Goal: Task Accomplishment & Management: Manage account settings

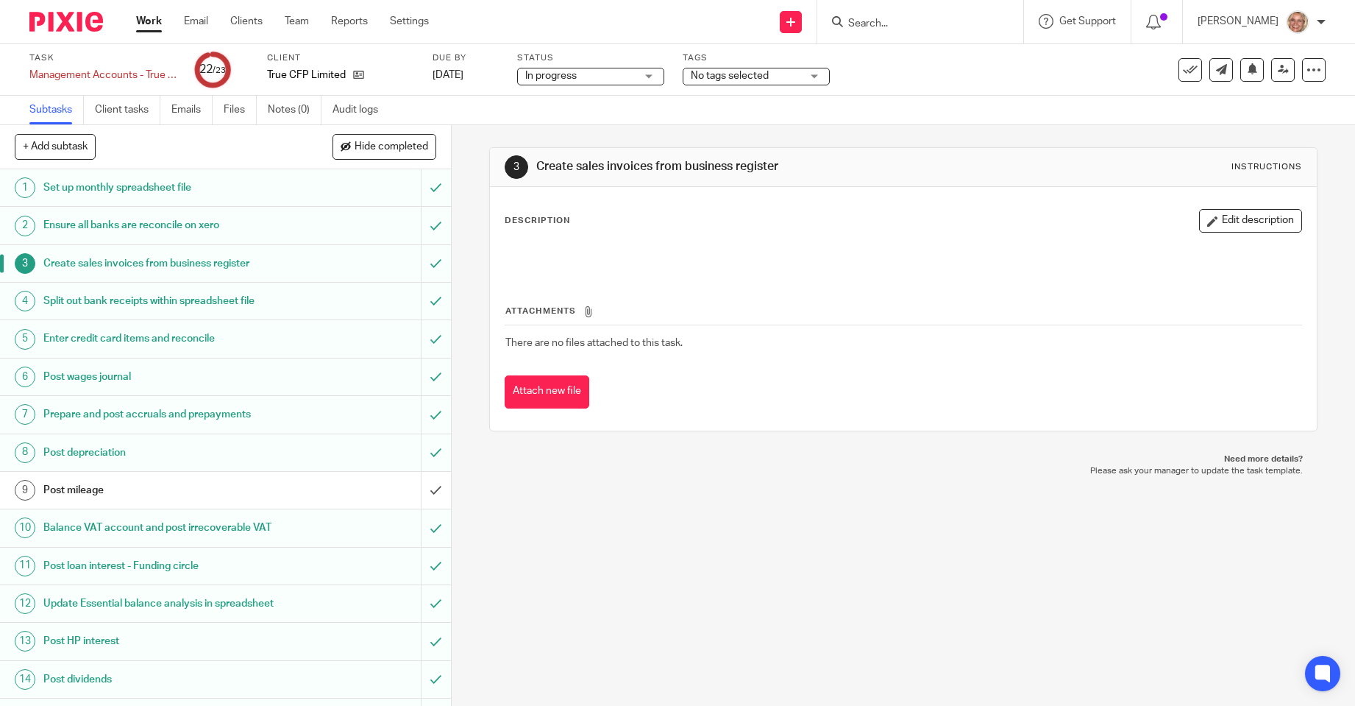
click at [143, 22] on link "Work" at bounding box center [149, 21] width 26 height 15
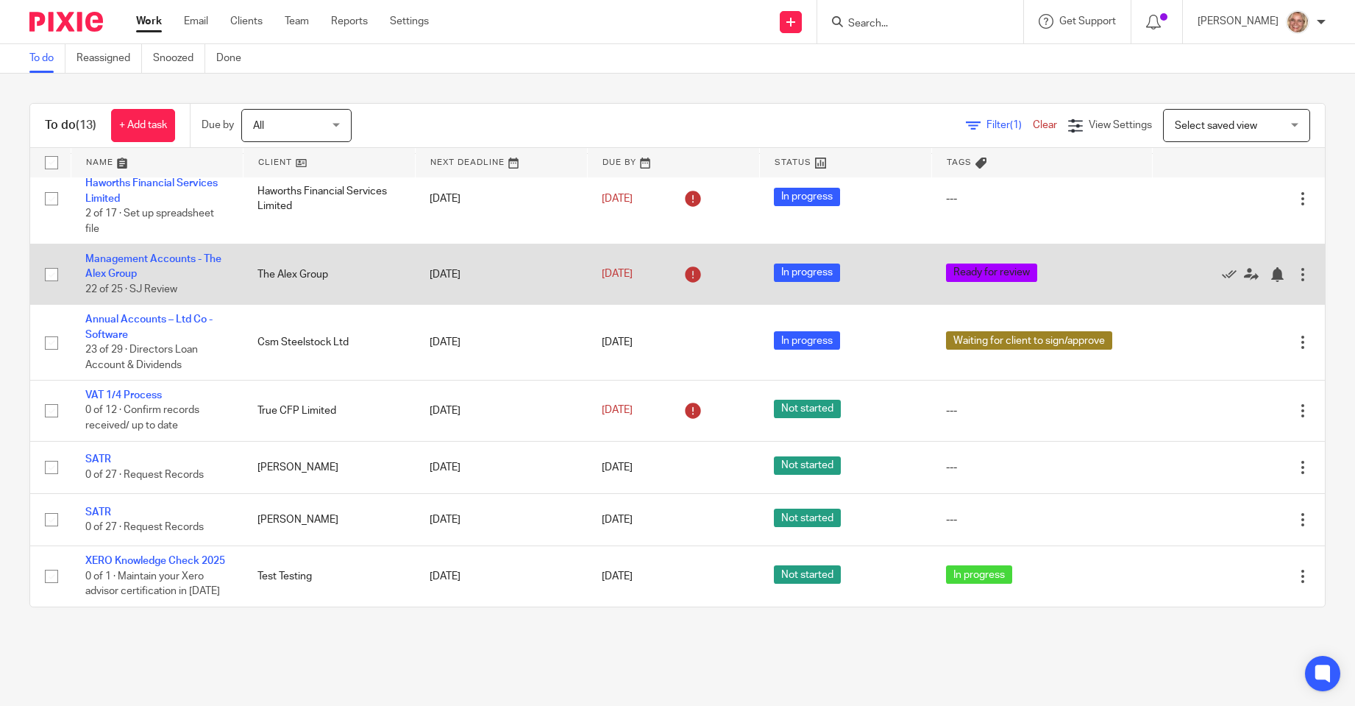
scroll to position [233, 0]
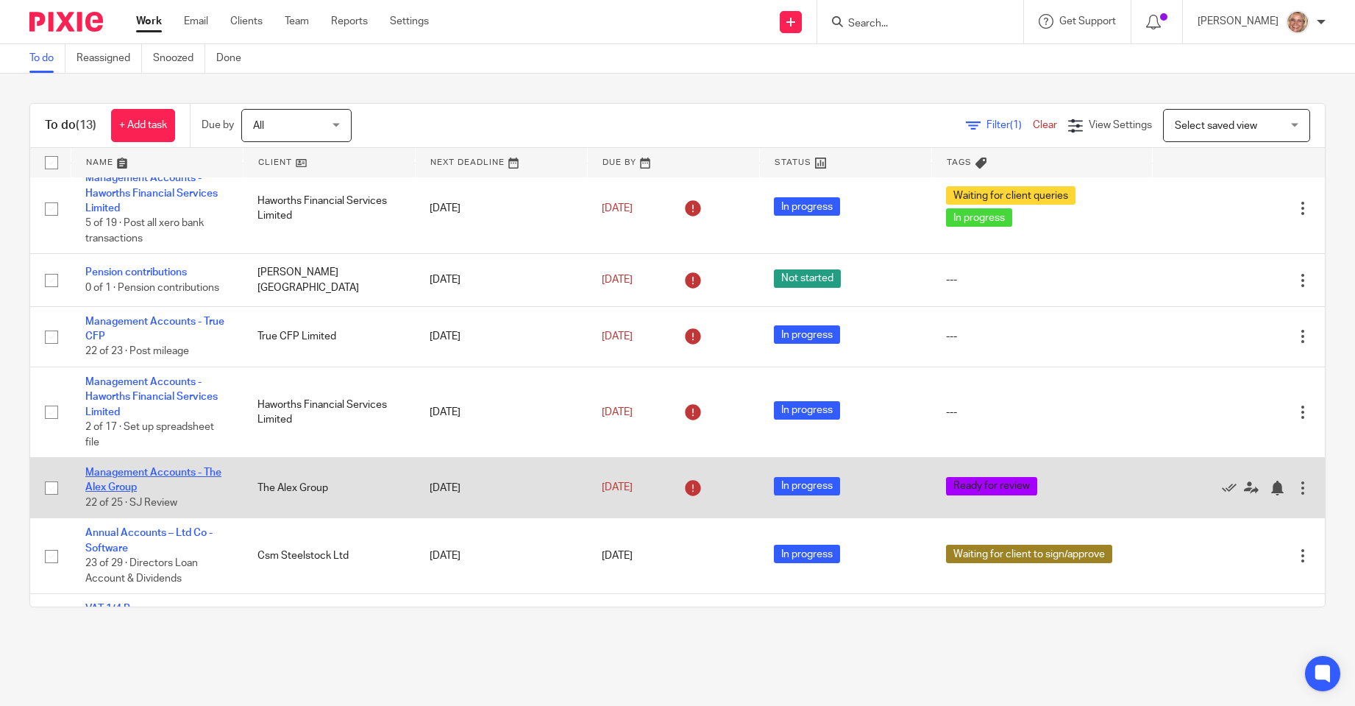
click at [132, 467] on link "Management Accounts - The Alex Group" at bounding box center [153, 479] width 136 height 25
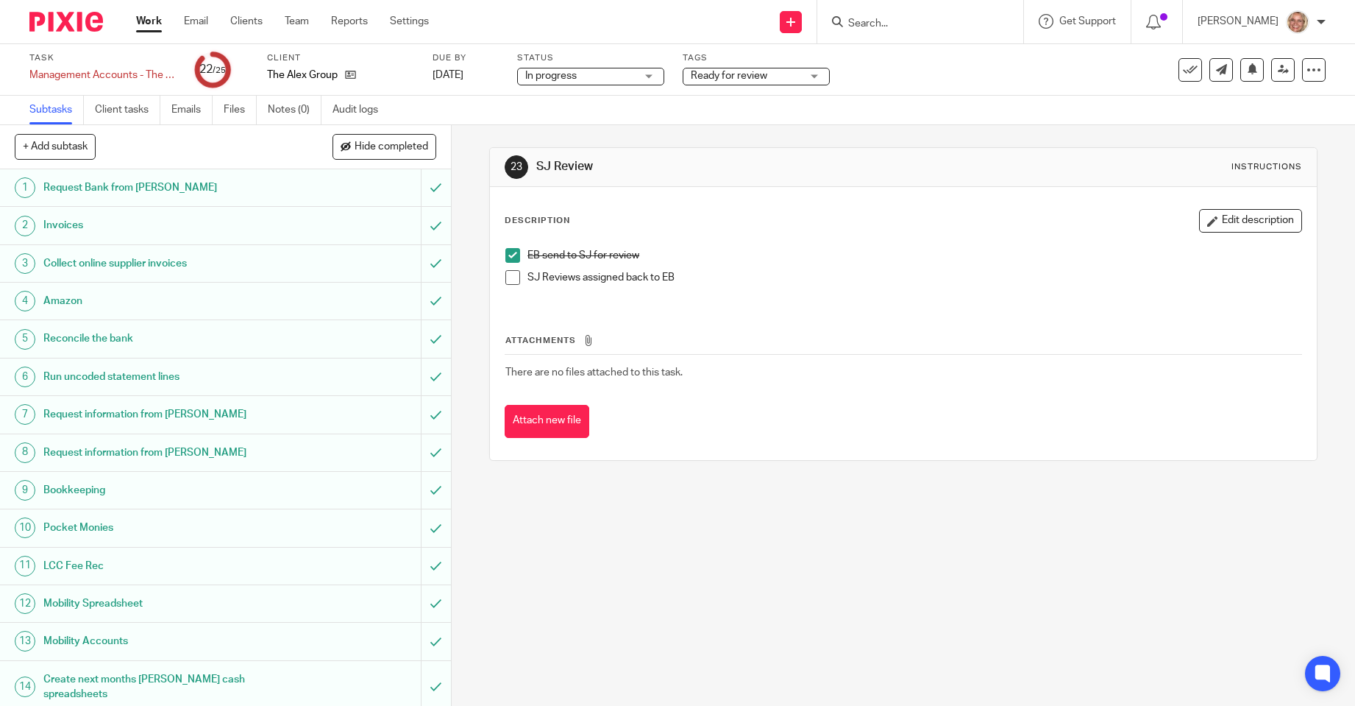
click at [513, 276] on span at bounding box center [512, 277] width 15 height 15
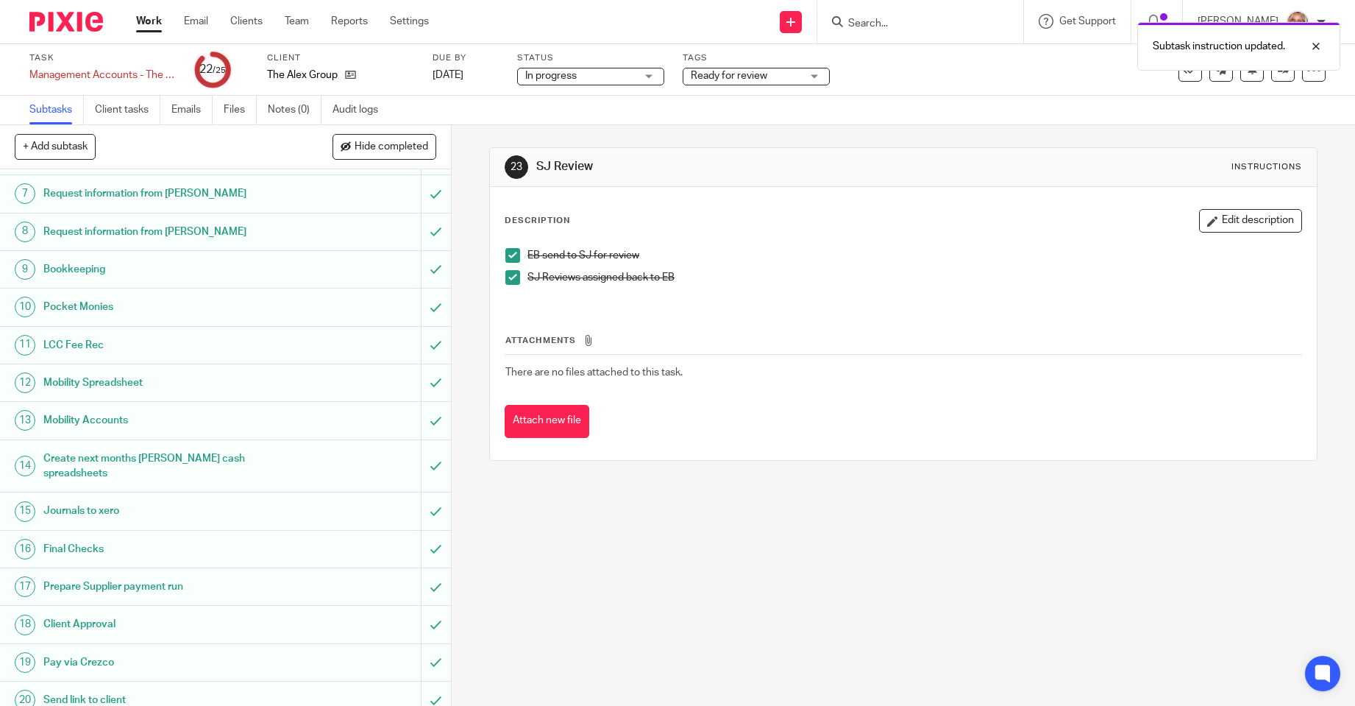
scroll to position [408, 0]
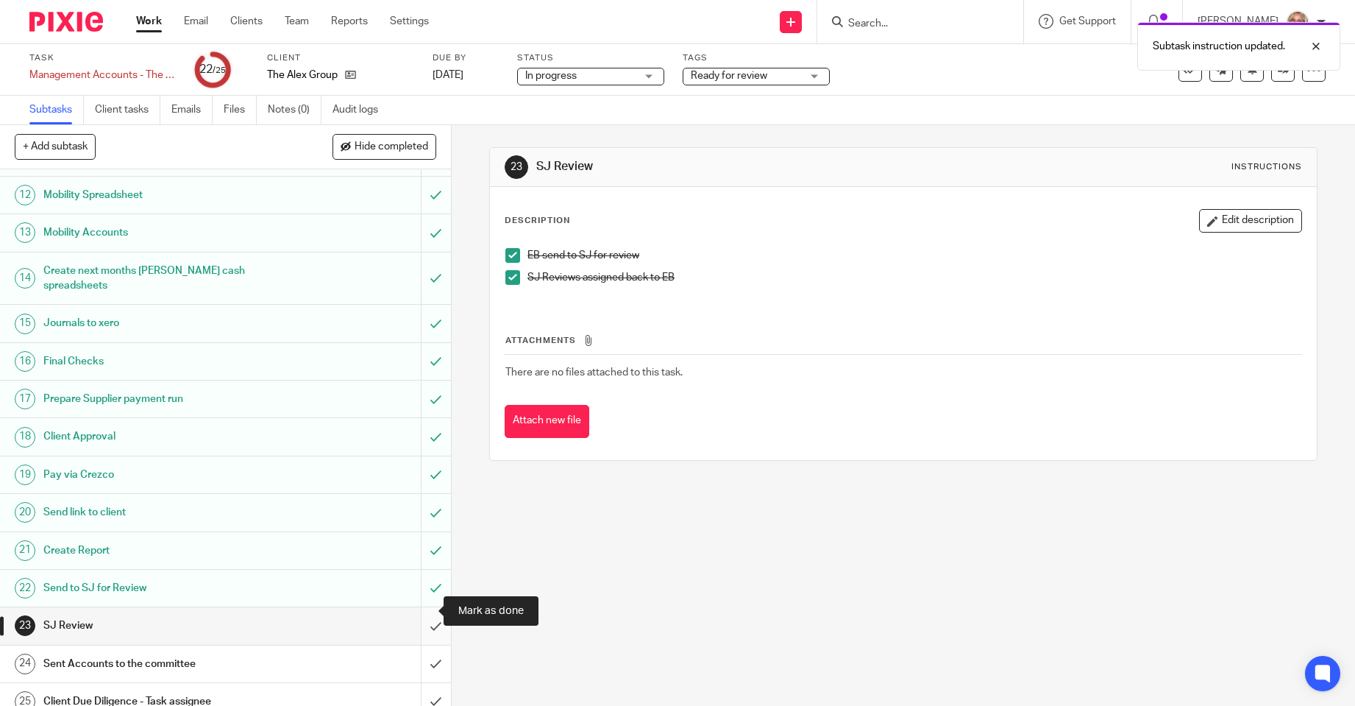
click at [419, 611] on input "submit" at bounding box center [225, 625] width 451 height 37
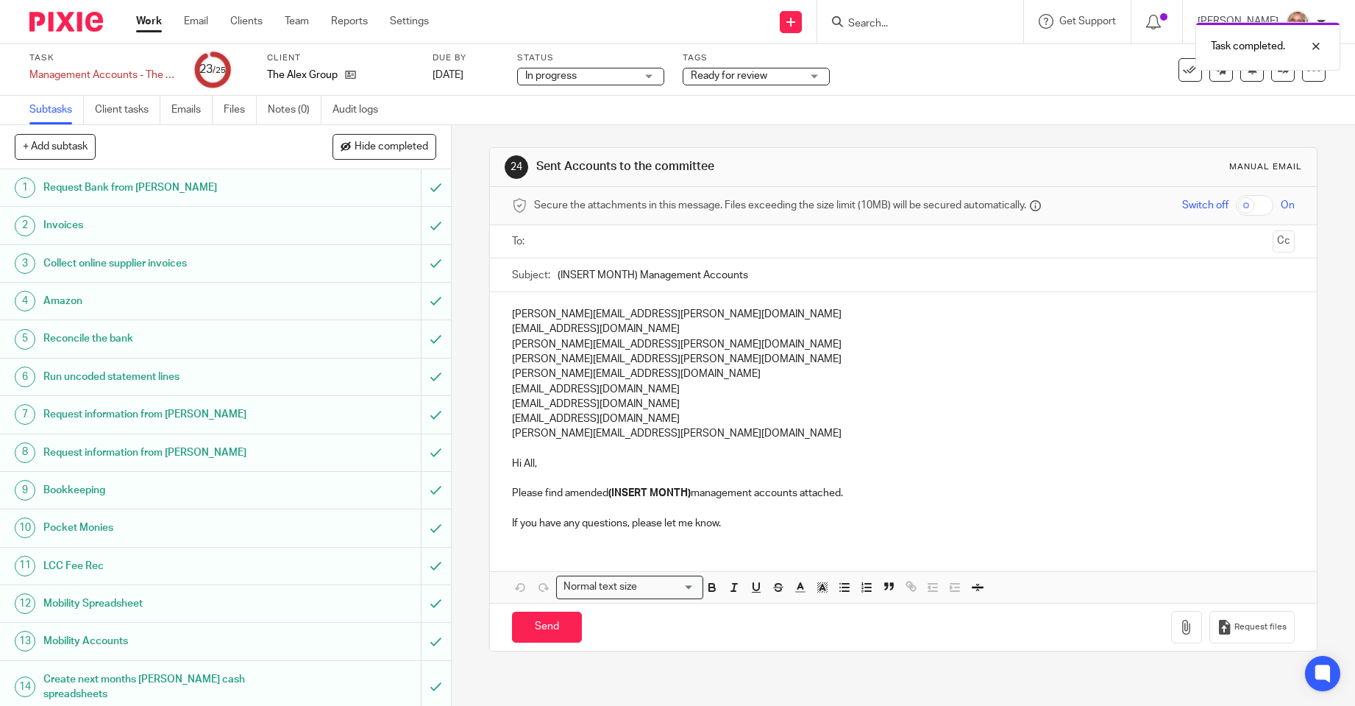
click at [815, 77] on div "Ready for review" at bounding box center [756, 77] width 147 height 18
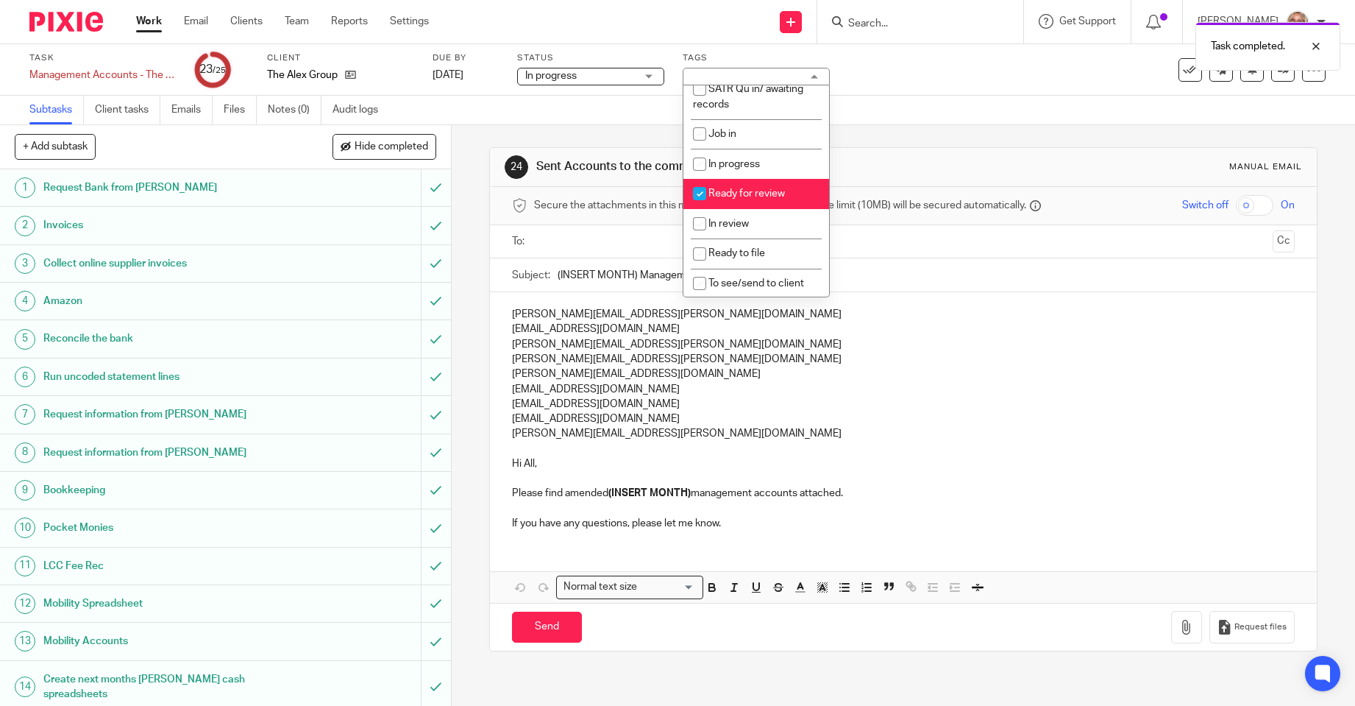
scroll to position [81, 0]
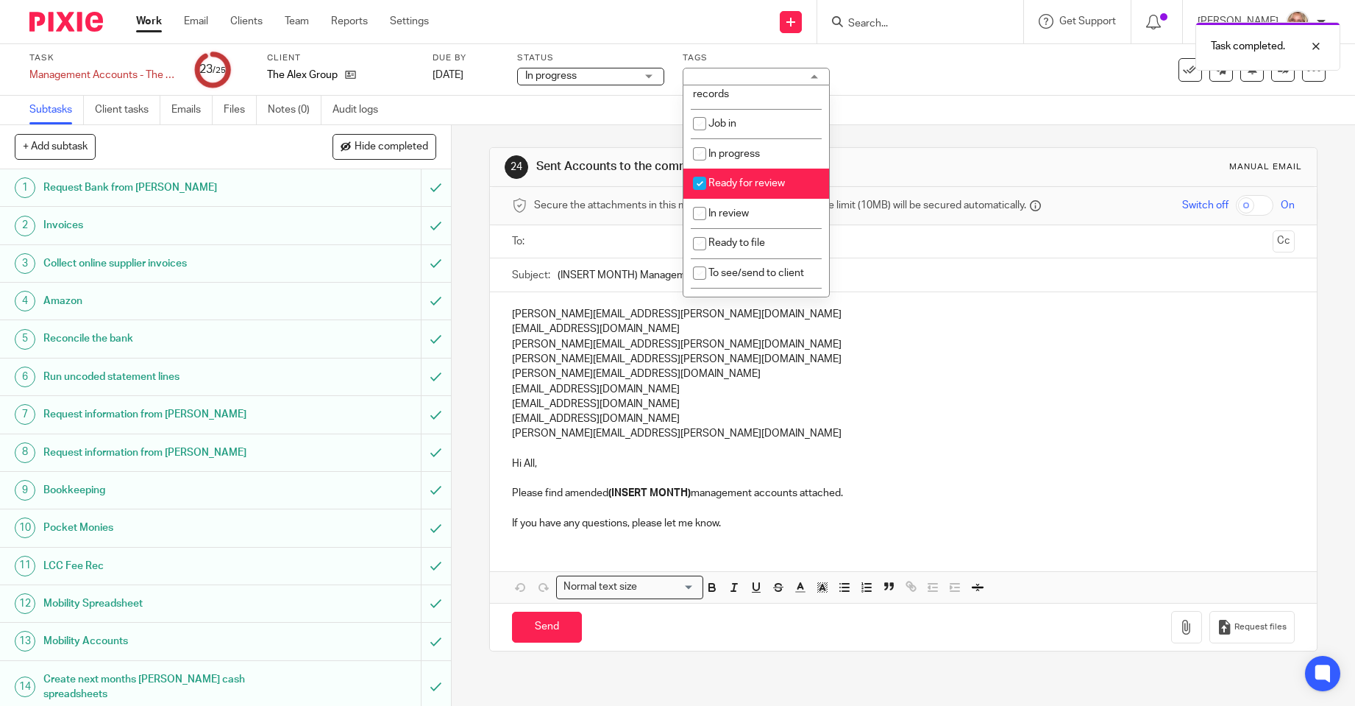
click at [752, 187] on span "Ready for review" at bounding box center [746, 183] width 77 height 10
checkbox input "false"
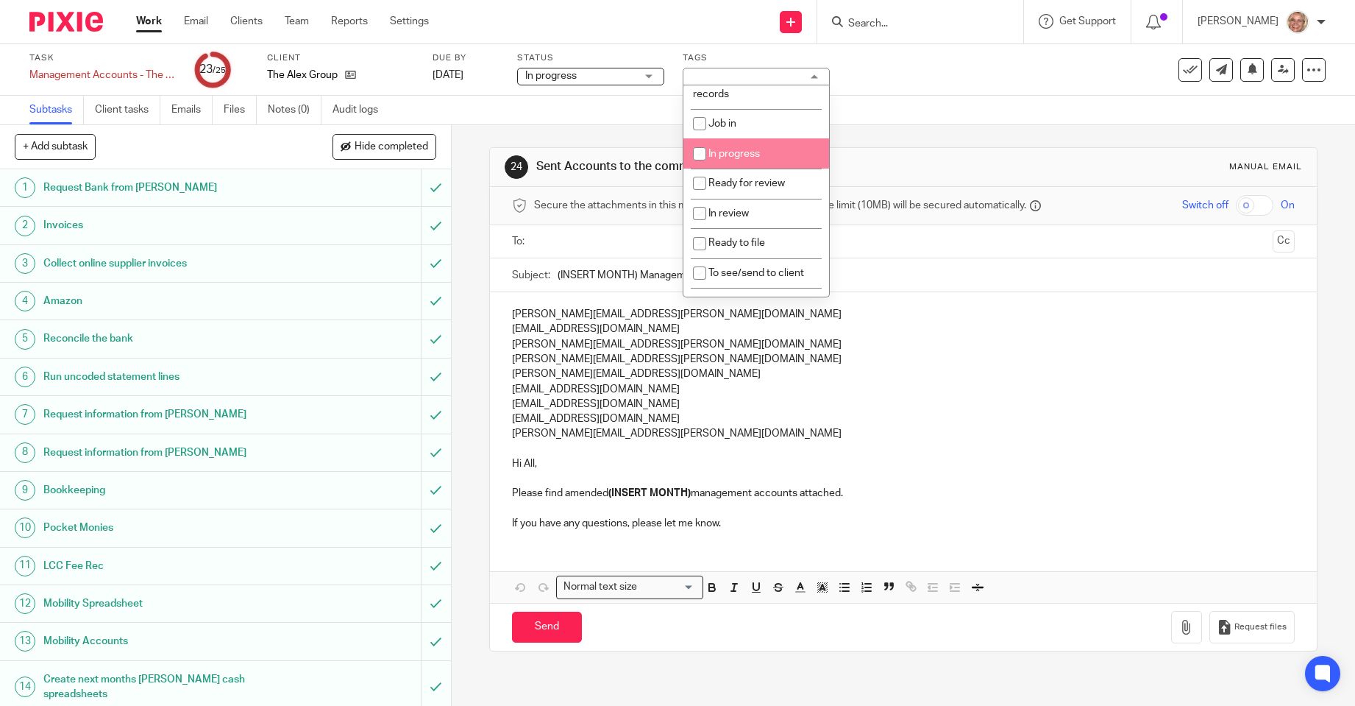
scroll to position [148, 0]
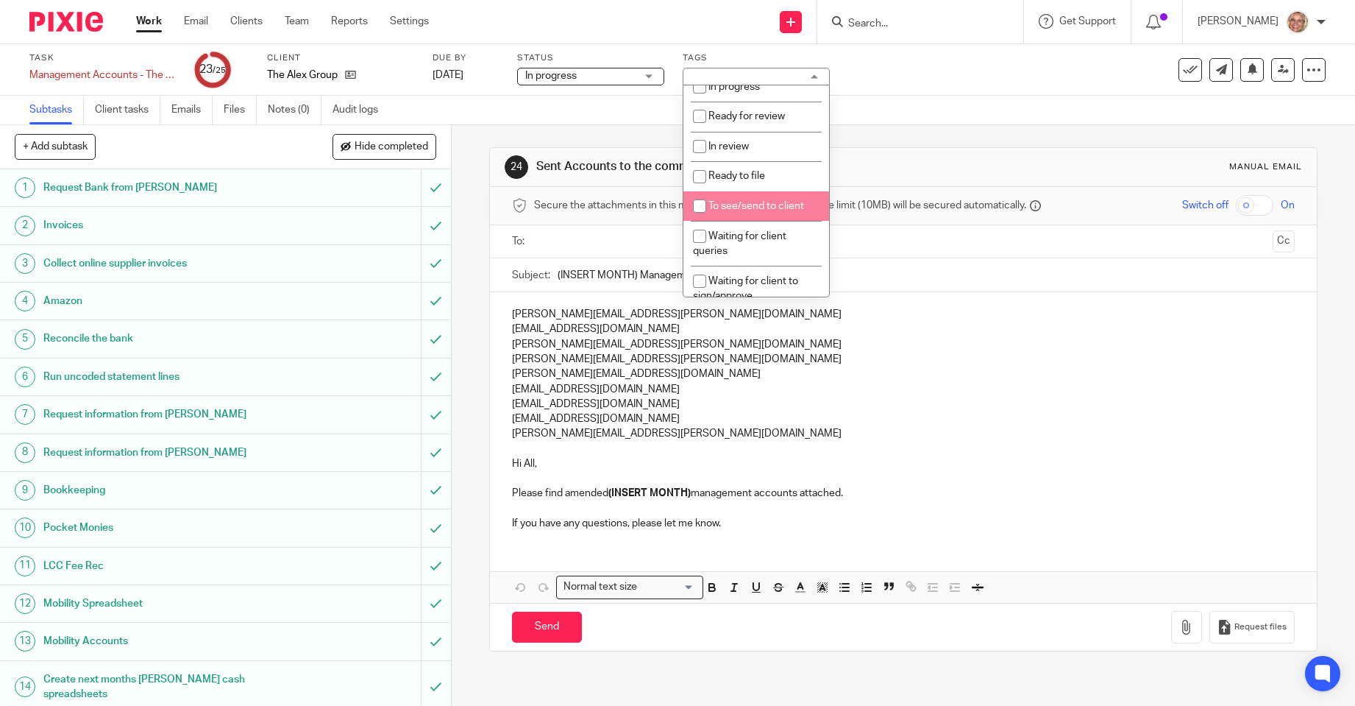
click at [778, 205] on span "To see/send to client" at bounding box center [756, 206] width 96 height 10
checkbox input "true"
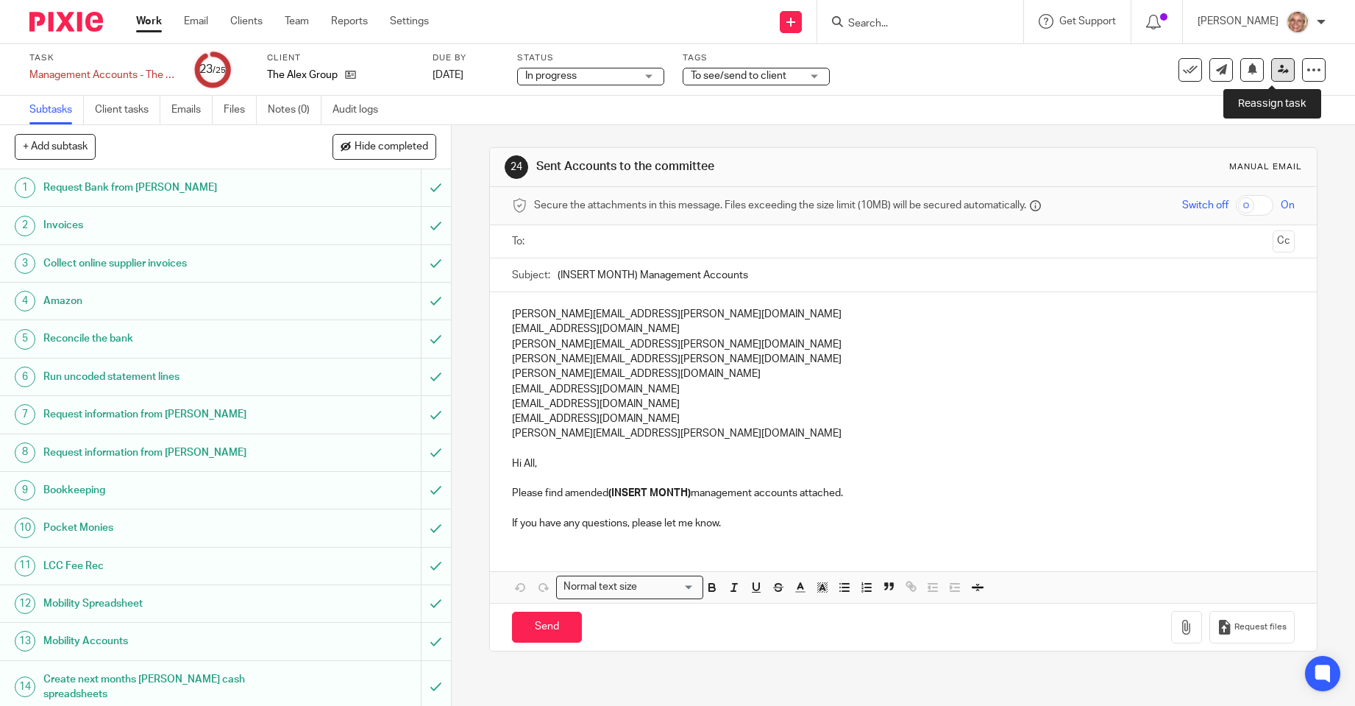
click at [1278, 67] on icon at bounding box center [1283, 69] width 11 height 11
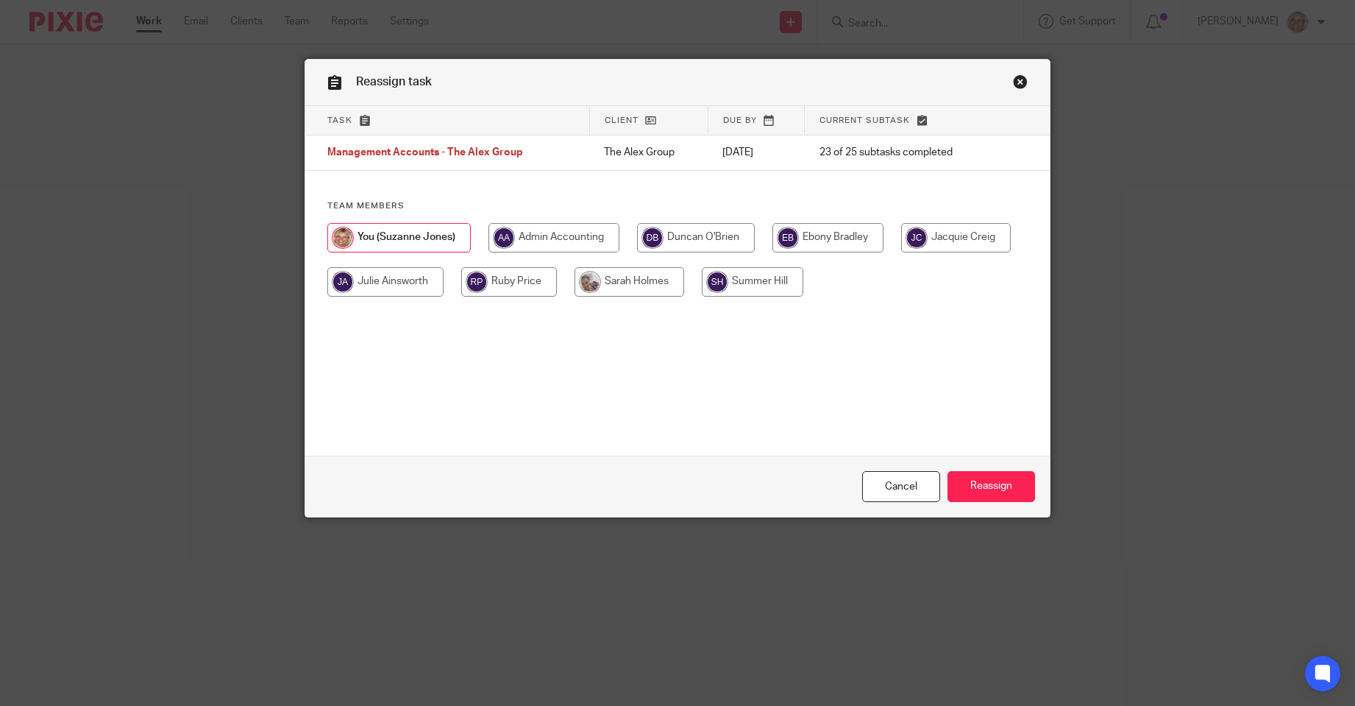
click at [843, 223] on input "radio" at bounding box center [827, 237] width 111 height 29
radio input "true"
click at [1009, 494] on input "Reassign" at bounding box center [992, 487] width 88 height 32
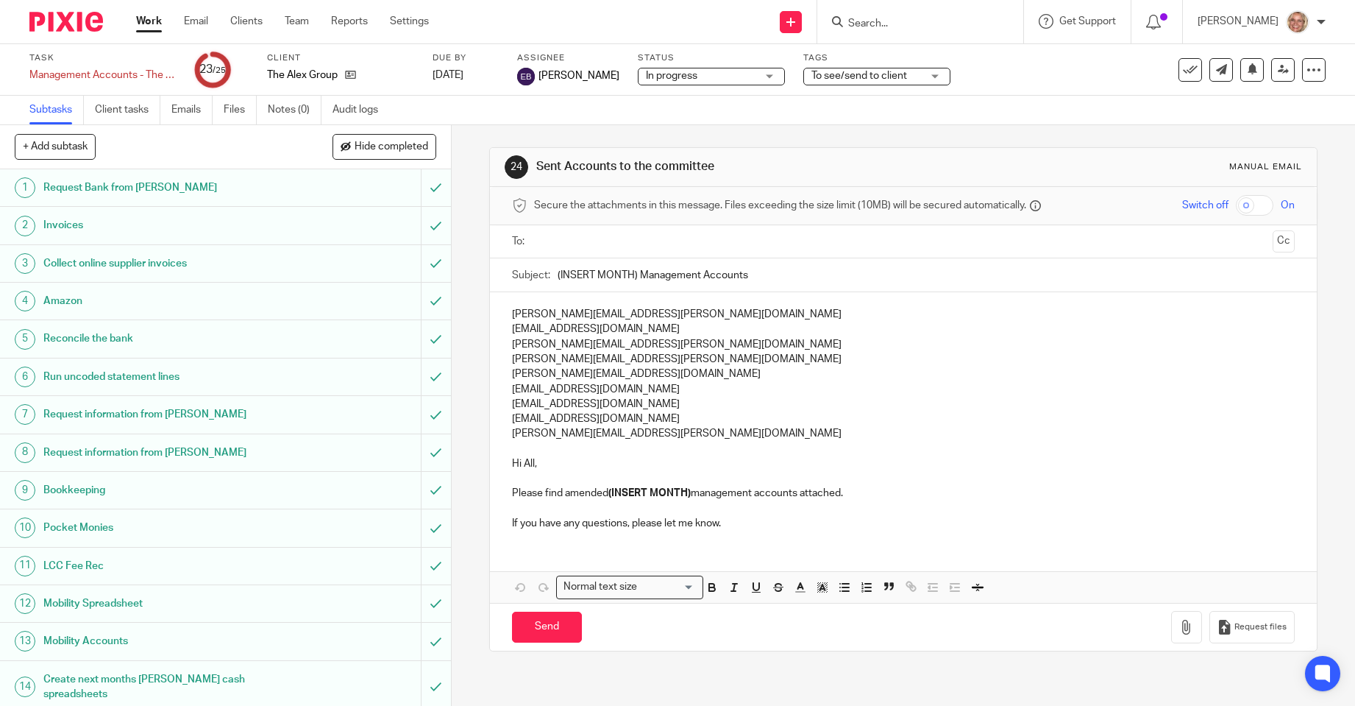
click at [160, 22] on link "Work" at bounding box center [149, 21] width 26 height 15
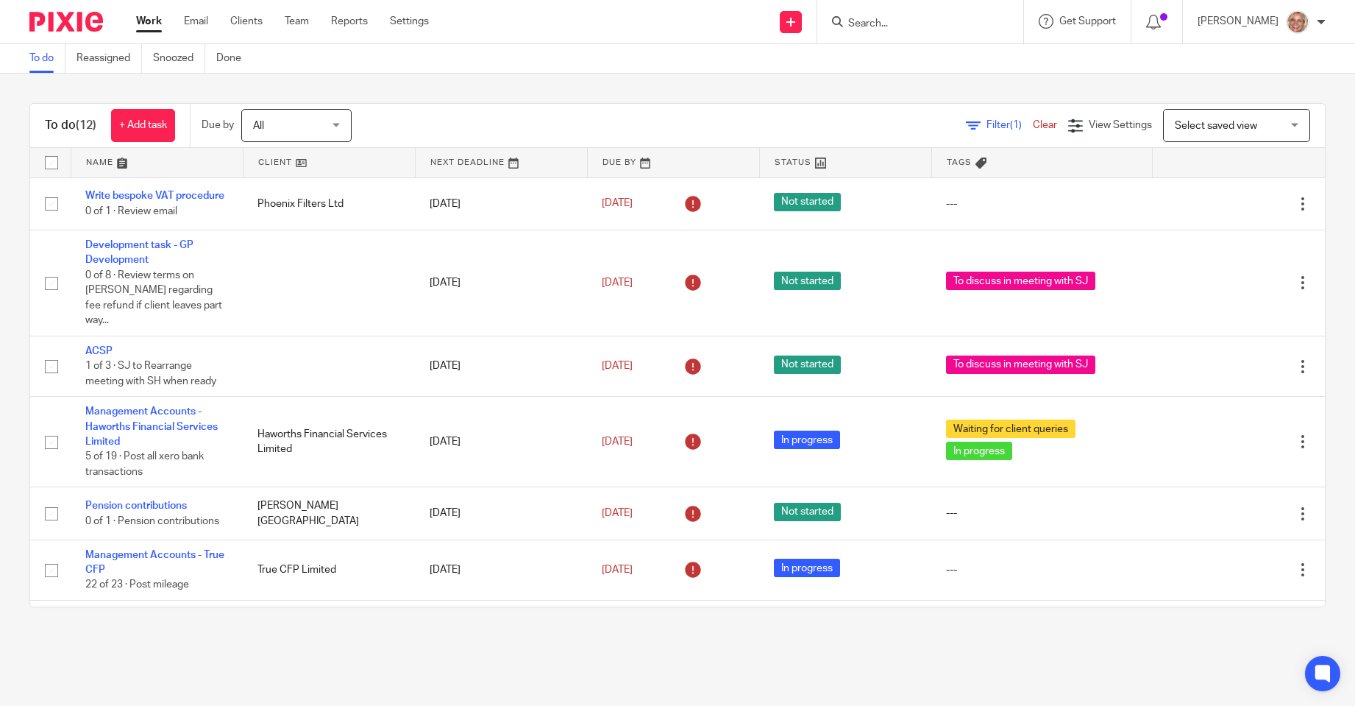
scroll to position [221, 0]
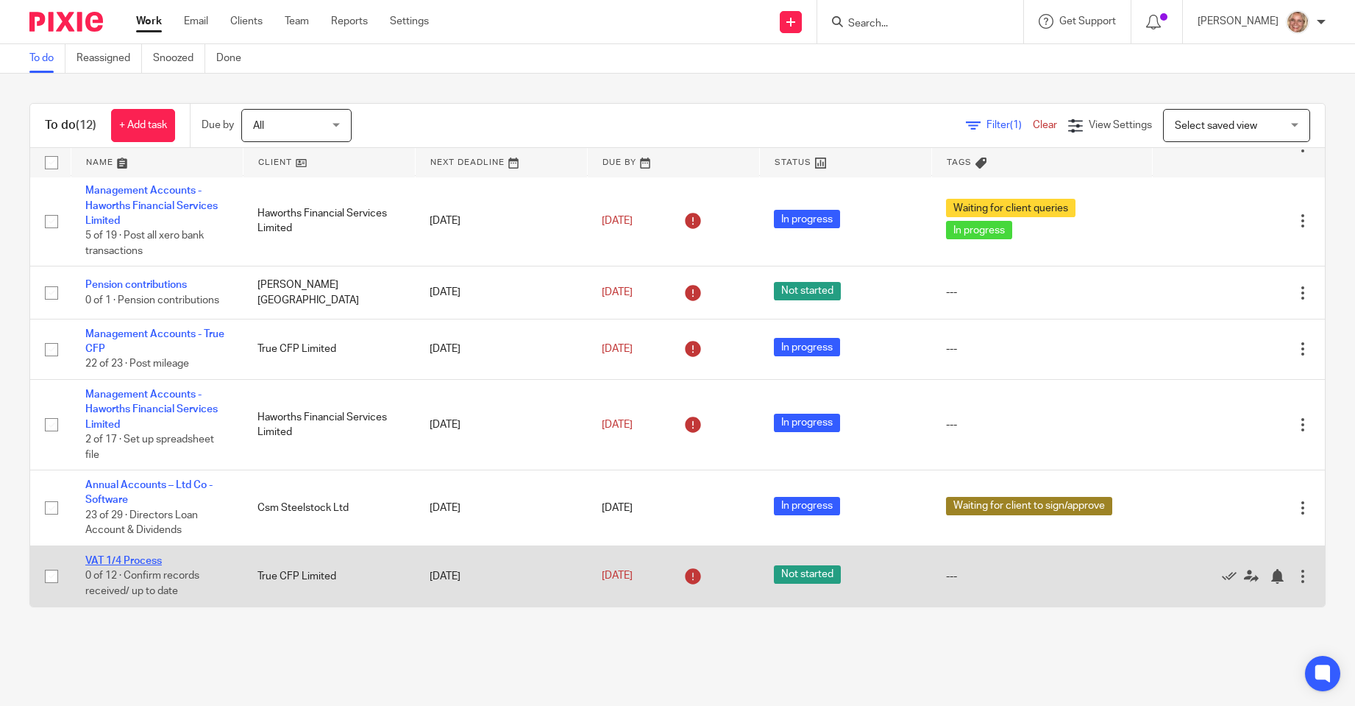
click at [136, 555] on link "VAT 1/4 Process" at bounding box center [123, 560] width 77 height 10
